Goal: Transaction & Acquisition: Purchase product/service

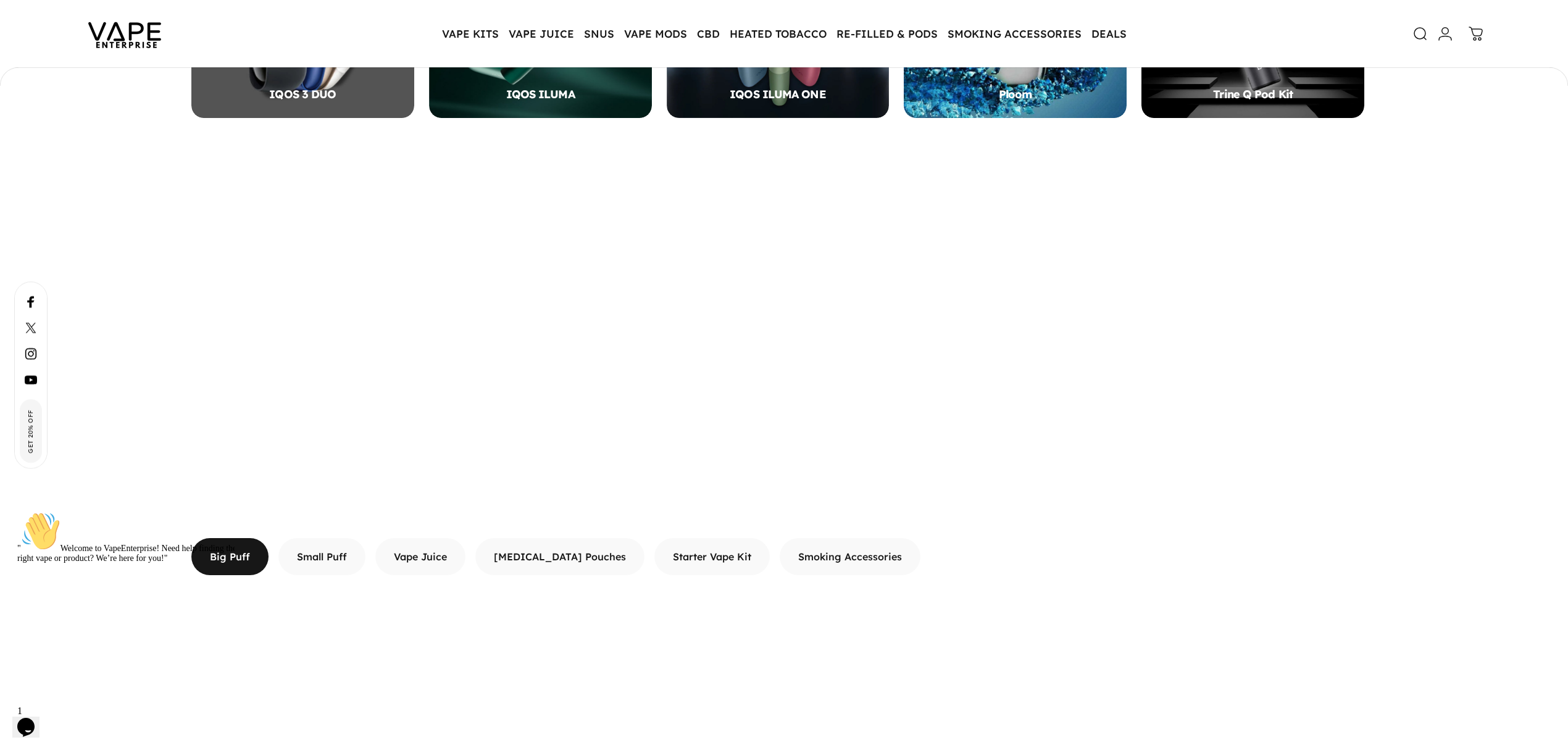
scroll to position [738, 0]
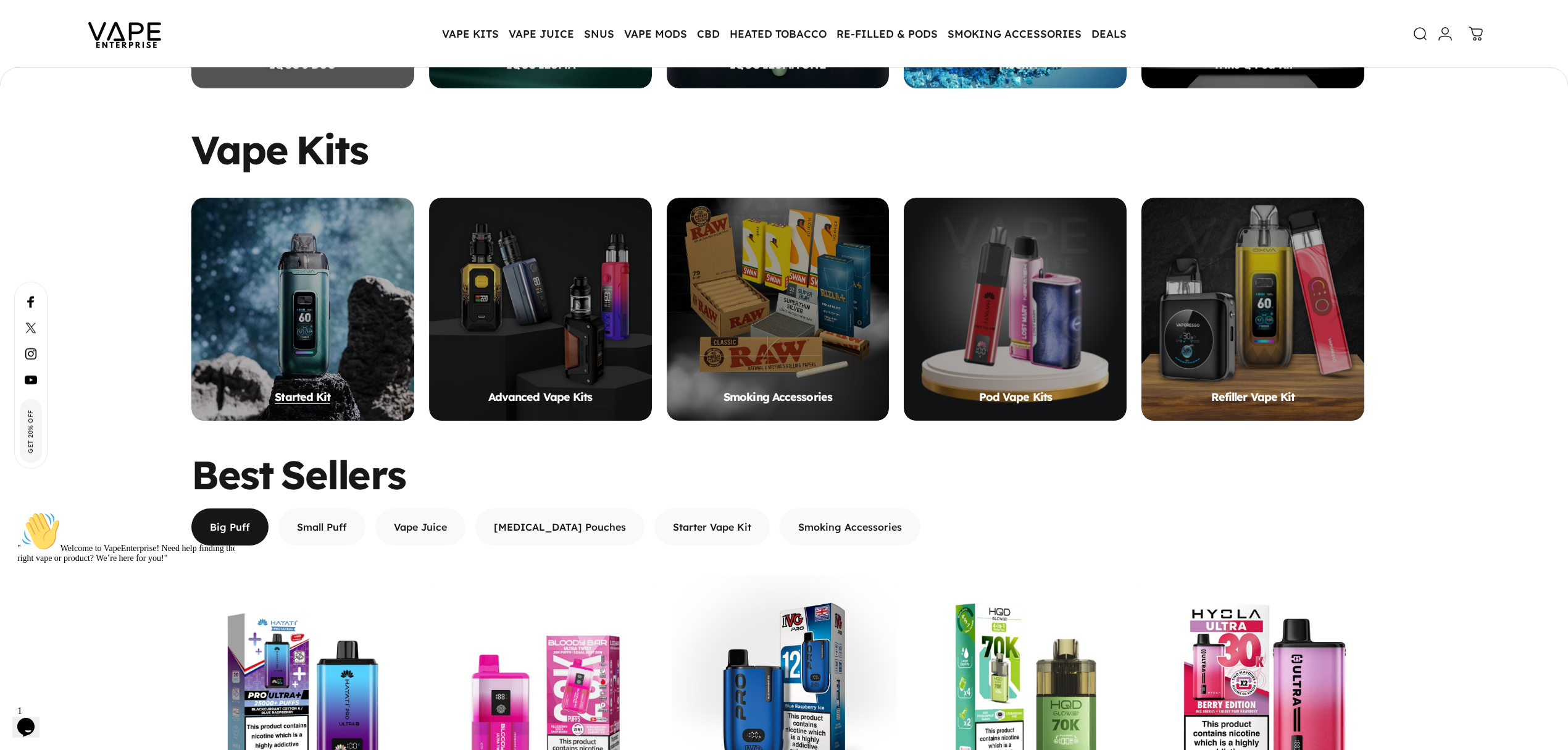
click at [300, 393] on span "Started Kit" at bounding box center [302, 396] width 55 height 14
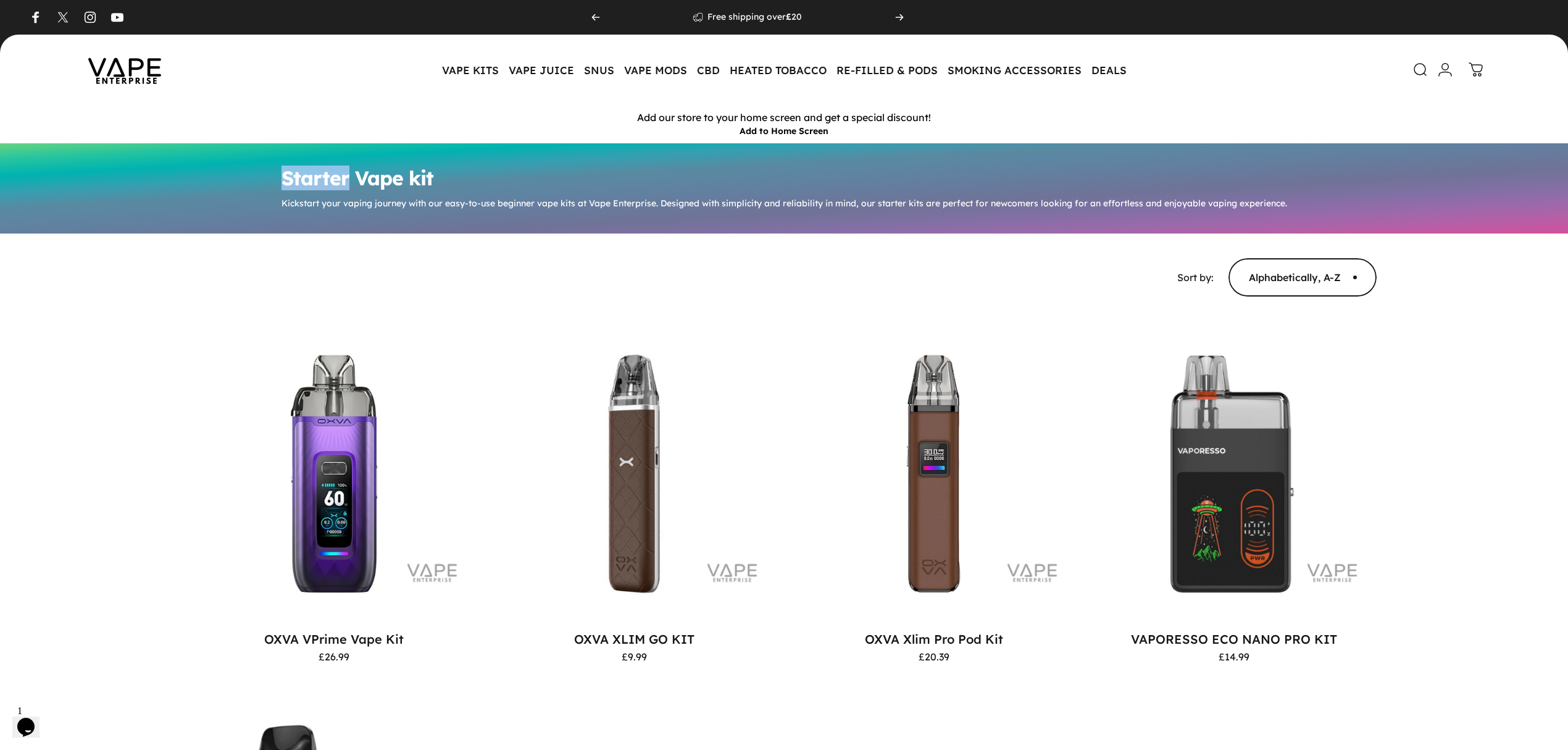
drag, startPoint x: 351, startPoint y: 181, endPoint x: 265, endPoint y: 181, distance: 86.0
click at [265, 181] on div "Starter Vape kit Kickstart your vaping journey with our easy-to-use beginner va…" at bounding box center [784, 188] width 1568 height 91
copy h1 "Starter"
click at [460, 172] on h1 "Starter Vape kit" at bounding box center [784, 177] width 1005 height 20
drag, startPoint x: 469, startPoint y: 179, endPoint x: 274, endPoint y: 184, distance: 195.1
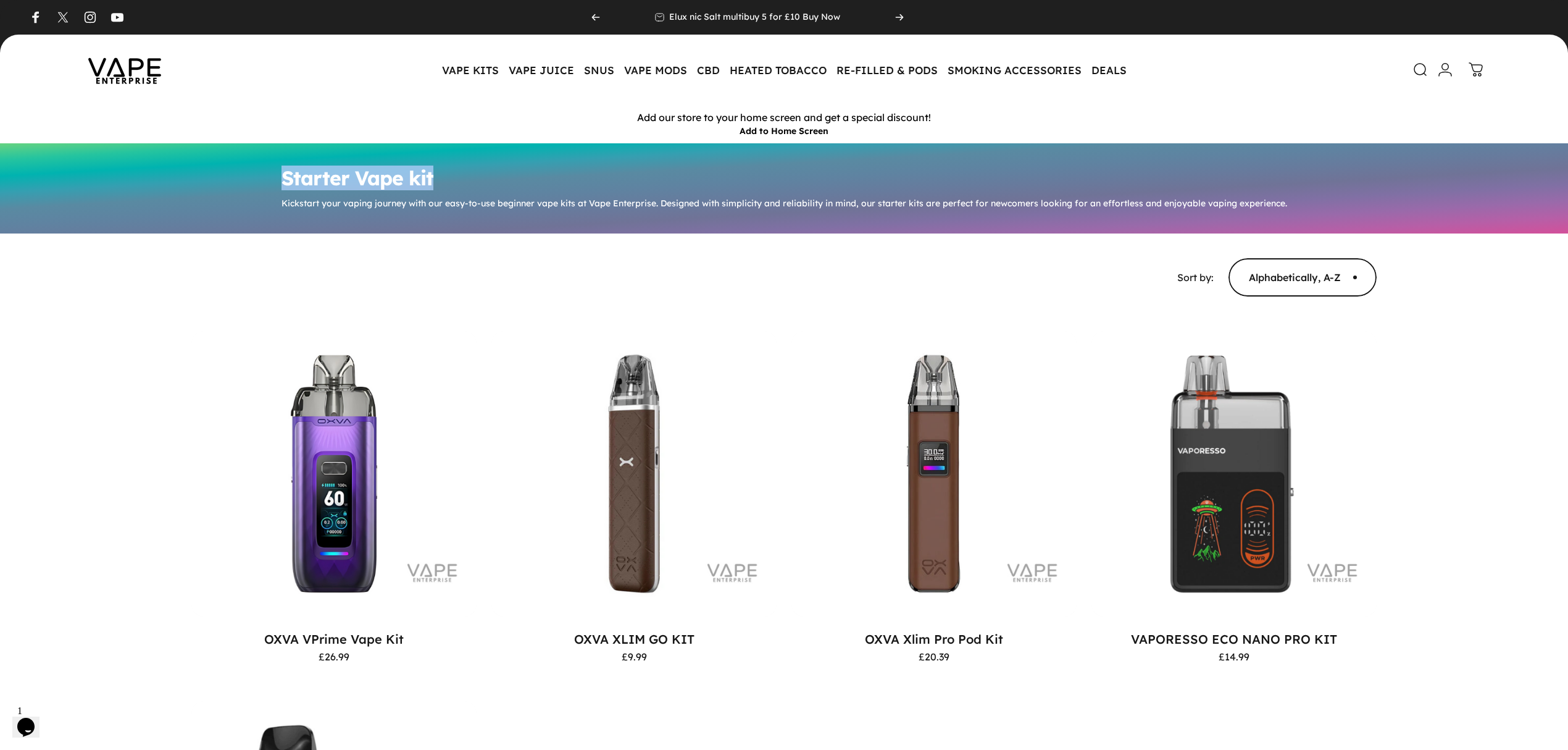
click at [274, 184] on div "Starter Vape kit Kickstart your vaping journey with our easy-to-use beginner va…" at bounding box center [784, 188] width 1030 height 66
click at [457, 176] on h1 "Starter Vape kit" at bounding box center [784, 177] width 1005 height 20
click at [458, 181] on h1 "Starter Vape kit" at bounding box center [784, 177] width 1005 height 20
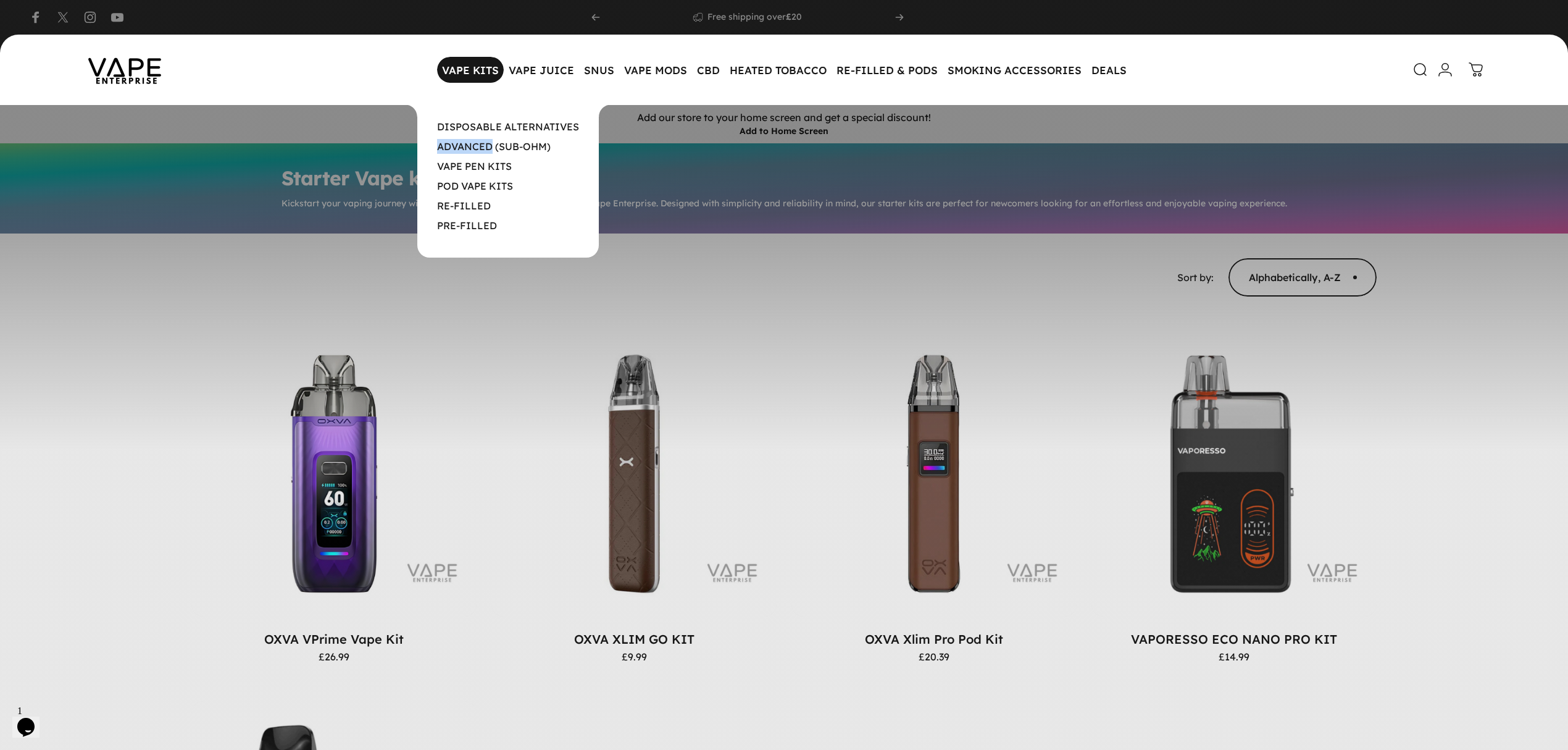
drag, startPoint x: 433, startPoint y: 151, endPoint x: 492, endPoint y: 155, distance: 59.1
click at [492, 155] on ul "DISPOSABLE ALTERNATIVES ADVANCED (SUB-OHM) VAPE PEN KITS POD VAPE KITS RE-FILLE…" at bounding box center [508, 176] width 181 height 114
copy link "ADVANCED"
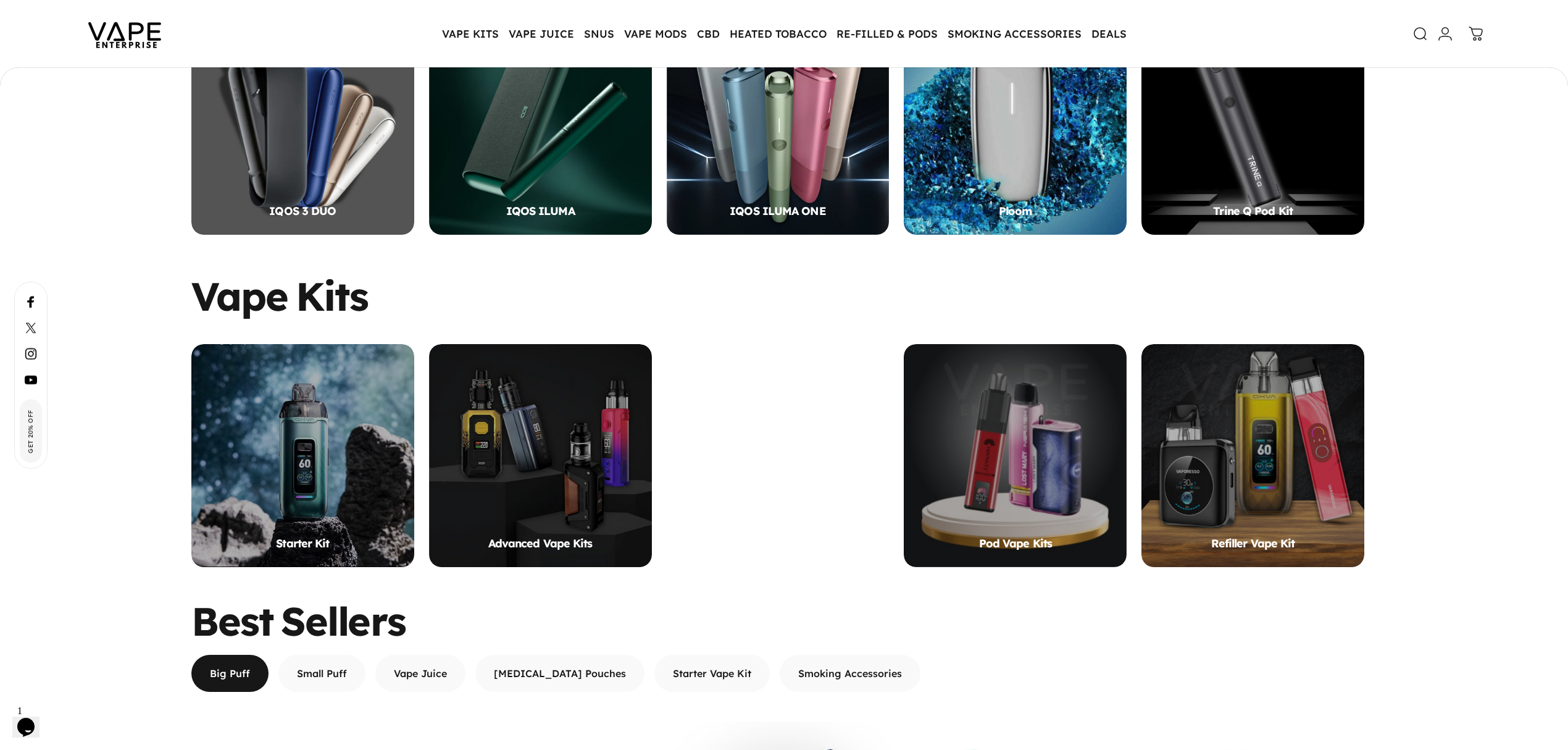
scroll to position [656, 0]
